Goal: Navigation & Orientation: Find specific page/section

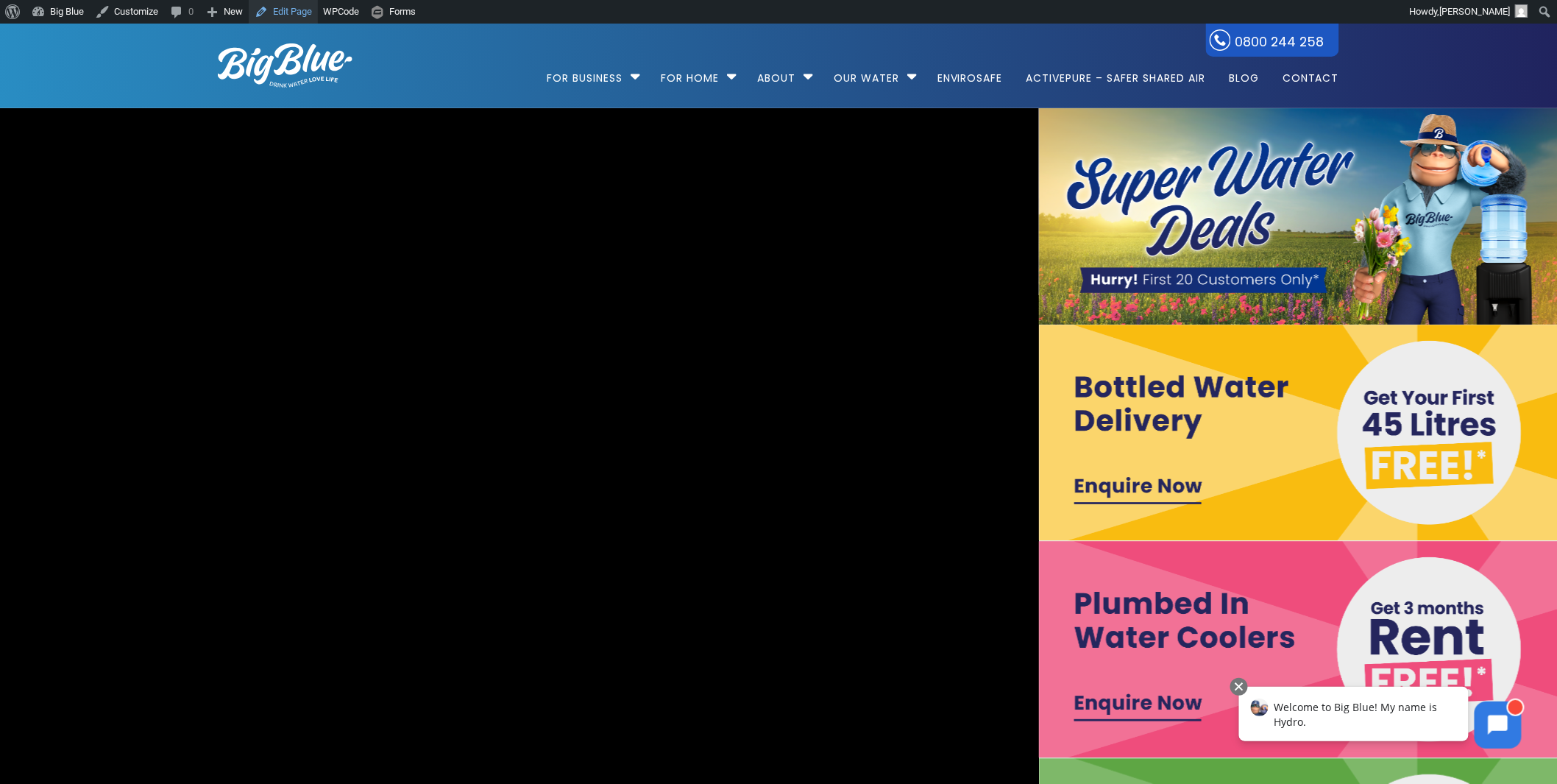
click at [285, 11] on link "Edit Page" at bounding box center [283, 11] width 69 height 24
click at [277, 62] on img at bounding box center [285, 66] width 135 height 44
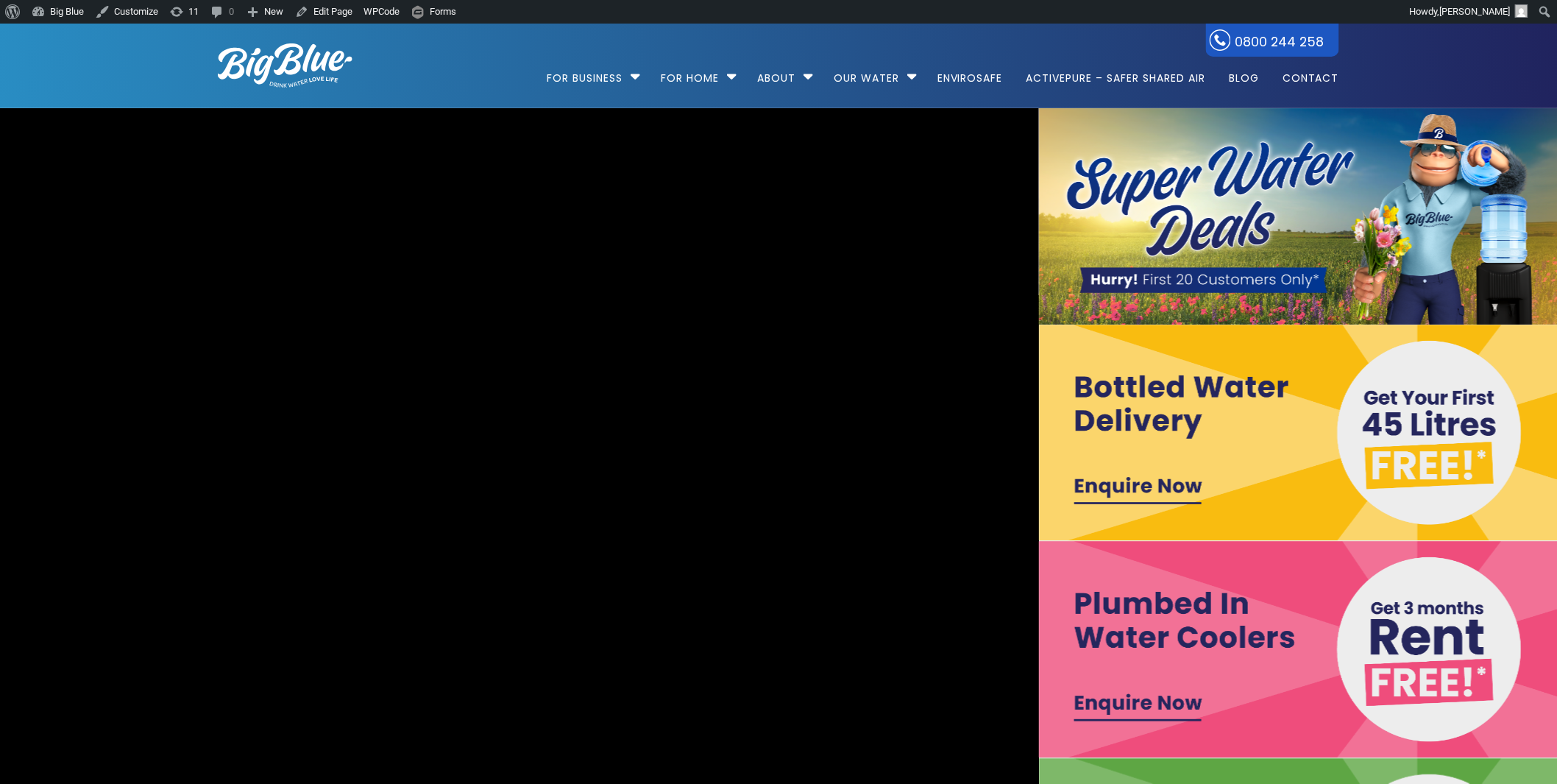
click at [281, 70] on img at bounding box center [285, 66] width 135 height 44
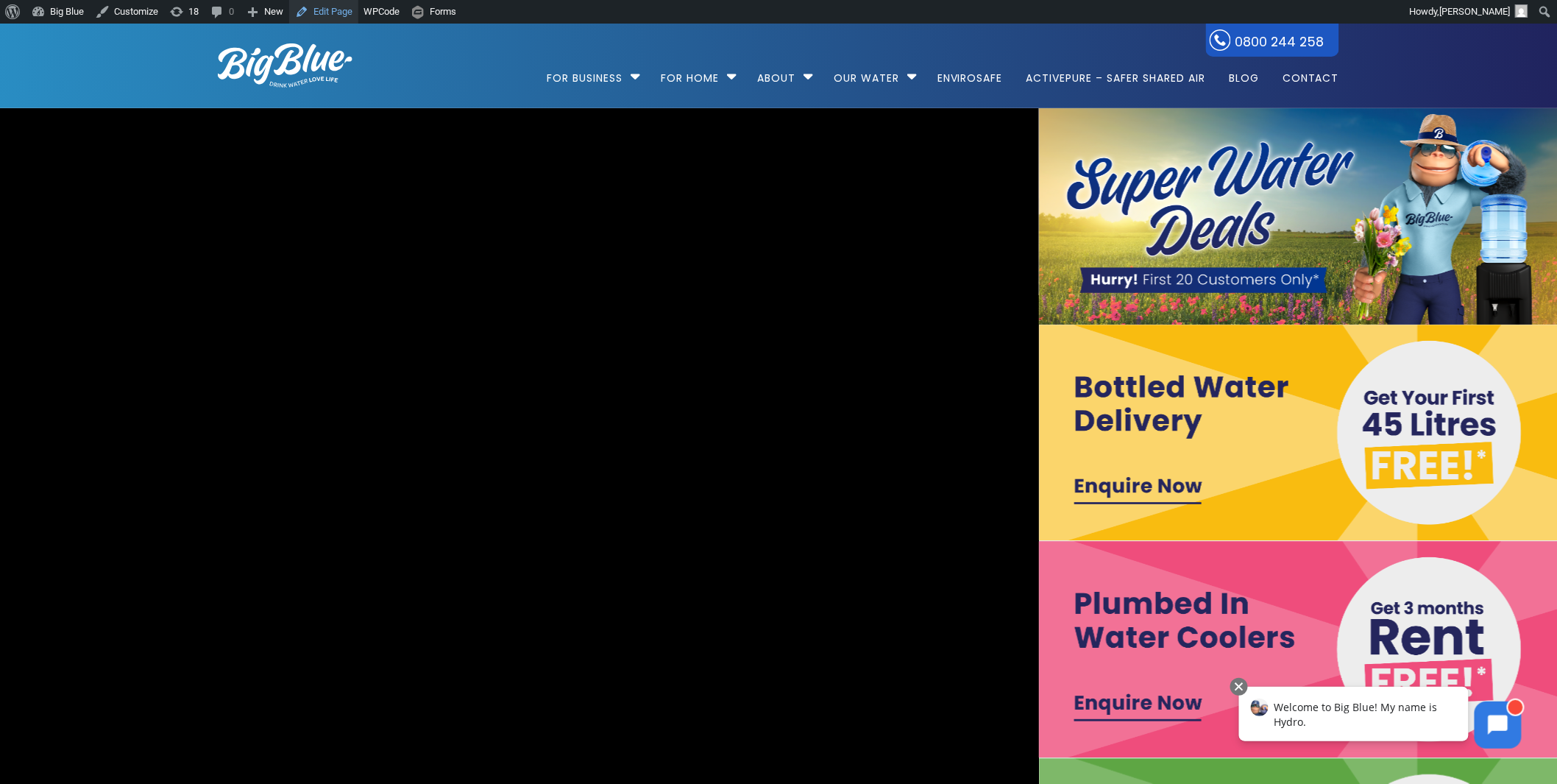
click at [320, 13] on link "Edit Page" at bounding box center [324, 11] width 69 height 24
